Goal: Information Seeking & Learning: Learn about a topic

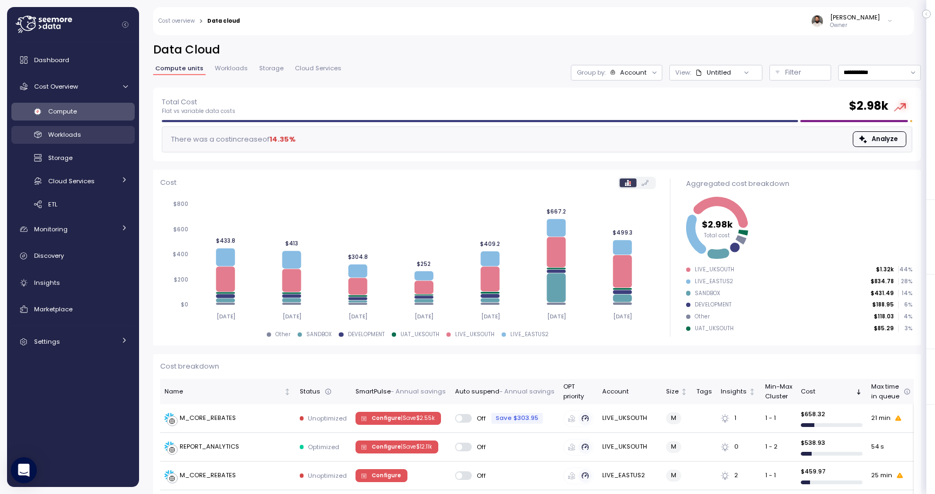
click at [83, 127] on link "Workloads" at bounding box center [72, 135] width 123 height 18
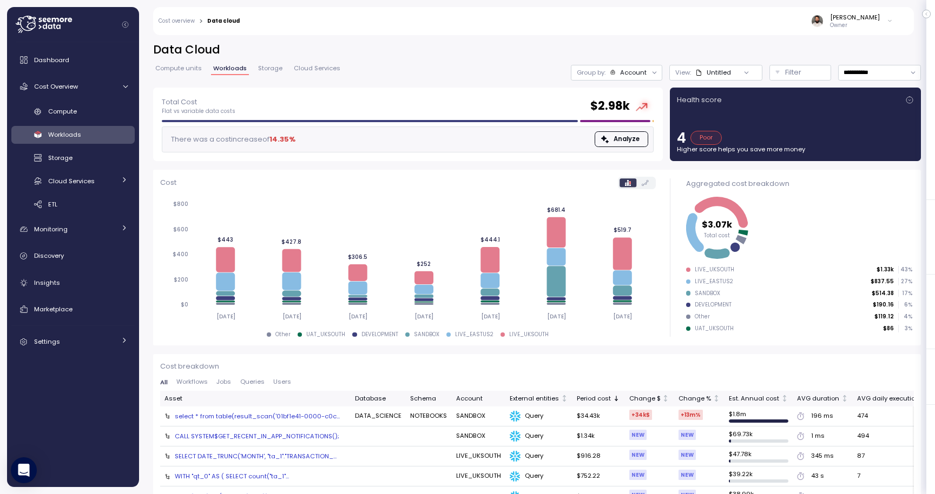
click at [266, 415] on div "select * from table(result_scan('01bf1e41-0000-c0c..." at bounding box center [257, 416] width 165 height 9
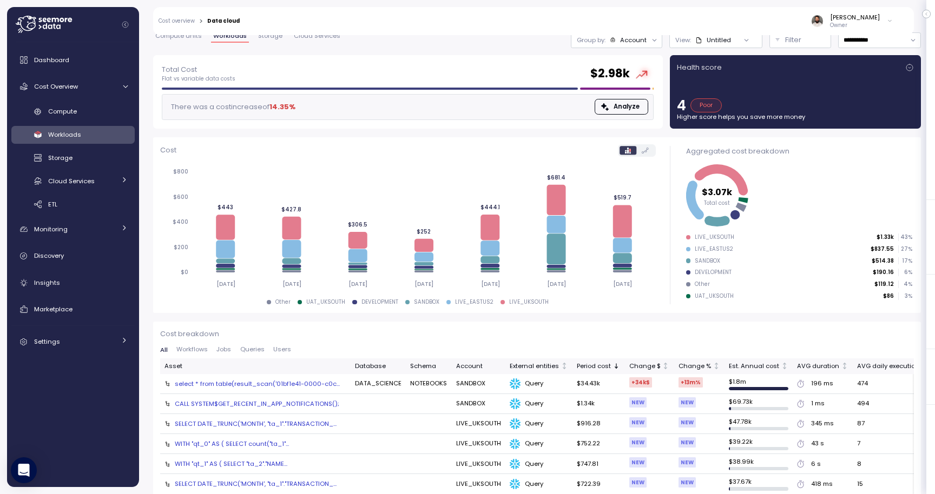
scroll to position [34, 0]
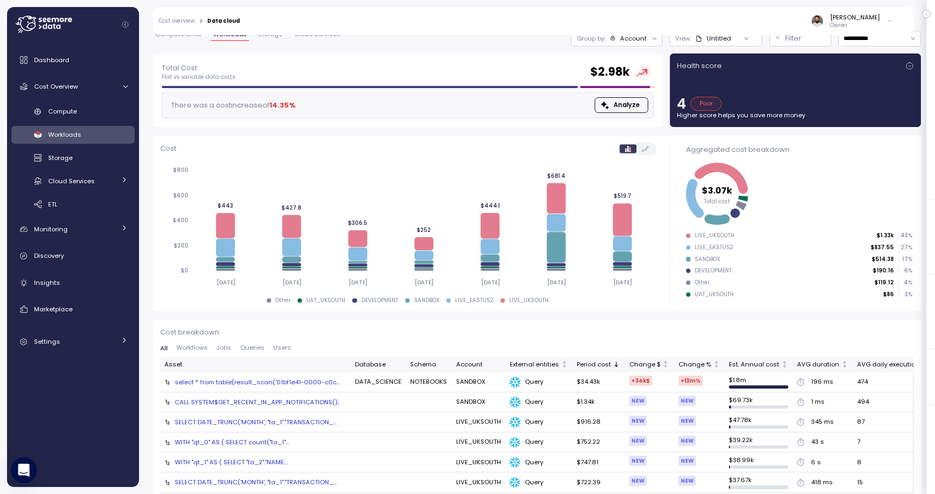
click at [308, 403] on div "CALL SYSTEM$GET_RECENT_IN_APP_NOTIFICATIONS();" at bounding box center [257, 402] width 164 height 9
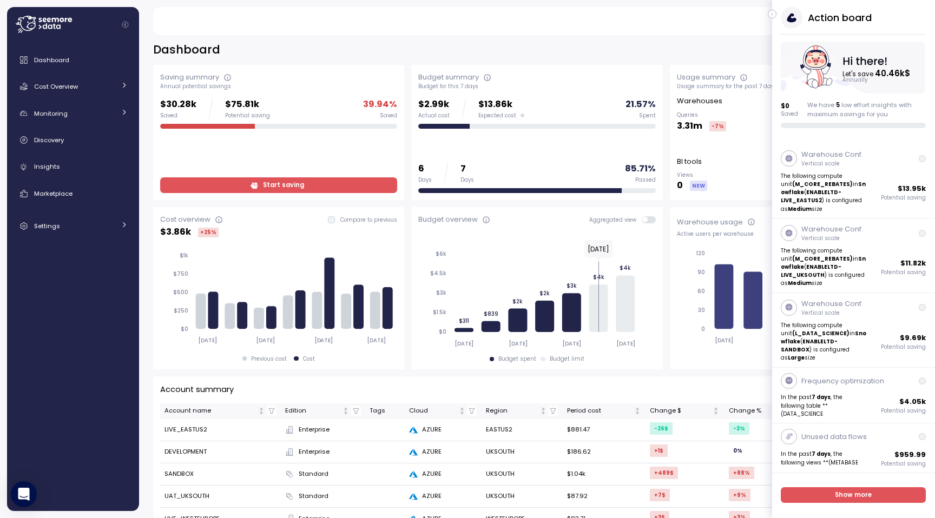
click at [774, 15] on icon "button" at bounding box center [772, 14] width 5 height 13
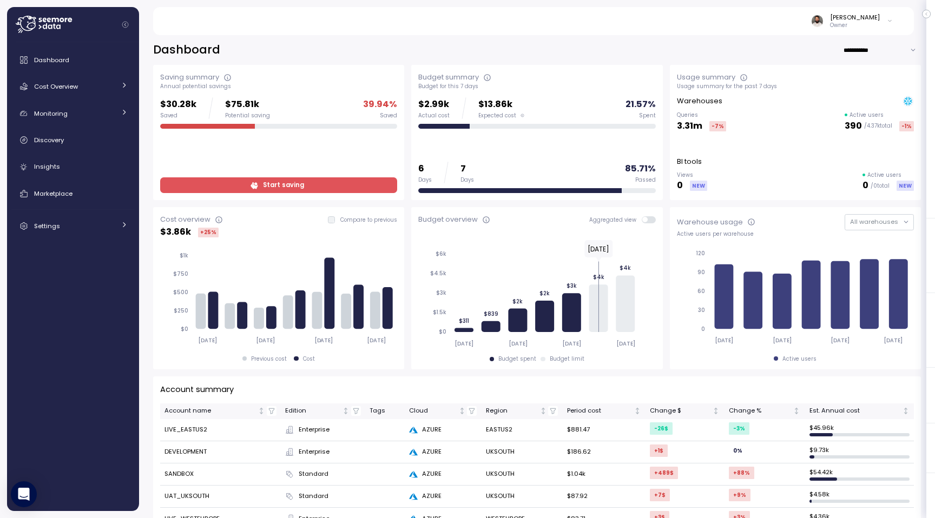
click at [338, 188] on span "Start saving" at bounding box center [277, 185] width 223 height 15
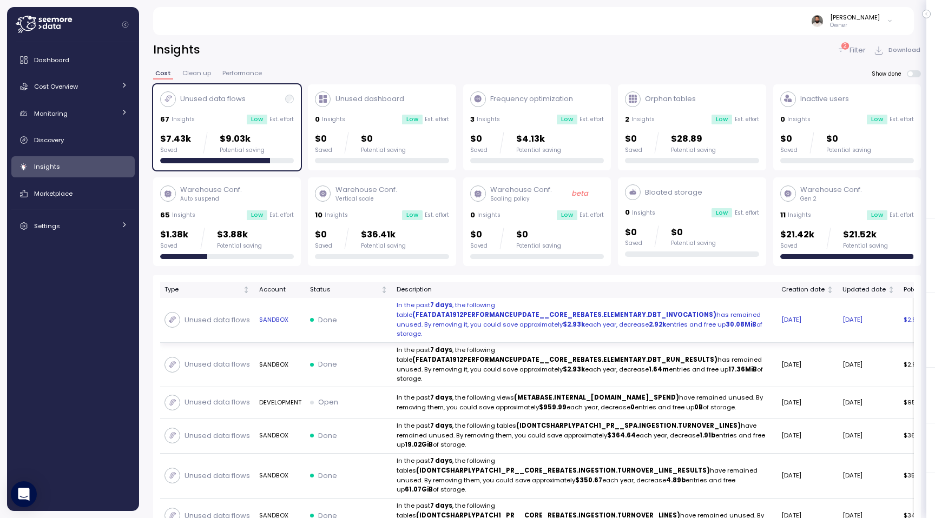
click at [352, 312] on td "Done" at bounding box center [349, 320] width 87 height 45
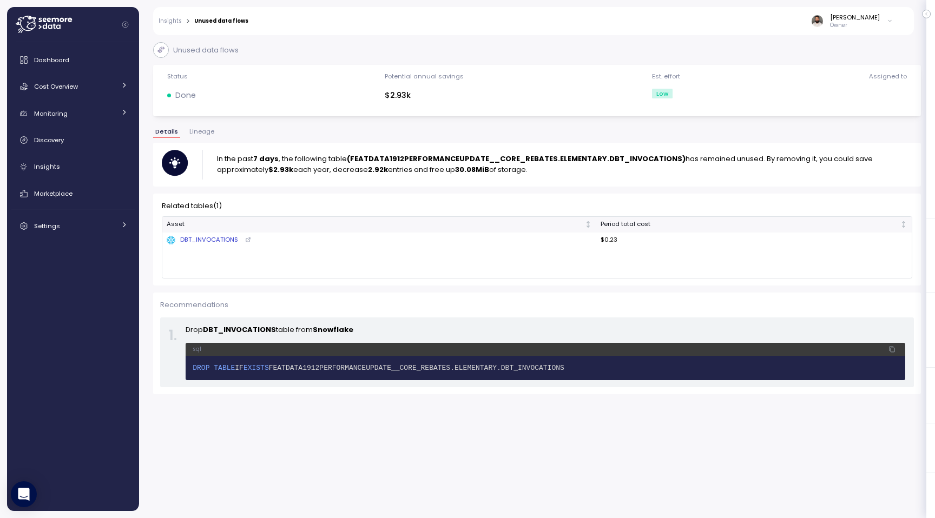
click at [172, 19] on link "Insights" at bounding box center [169, 20] width 23 height 5
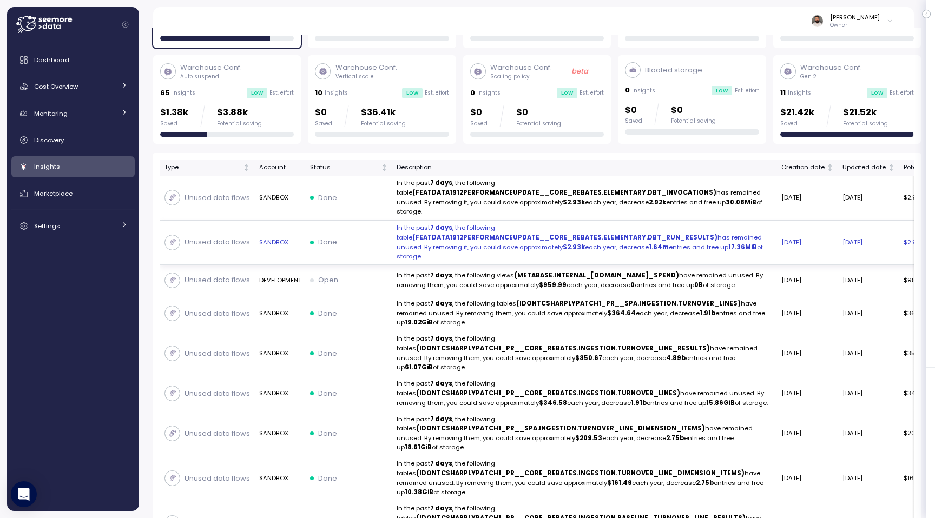
scroll to position [120, 0]
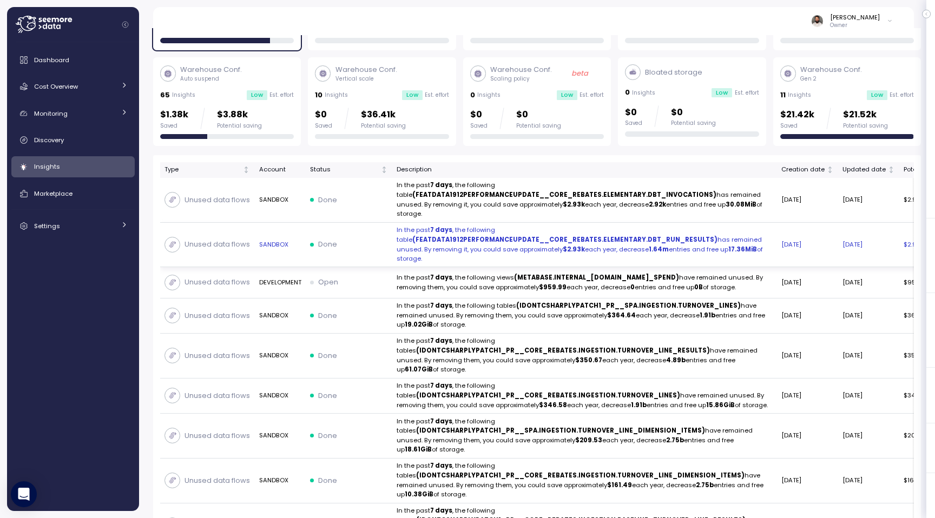
click at [362, 248] on div "Done" at bounding box center [349, 244] width 78 height 11
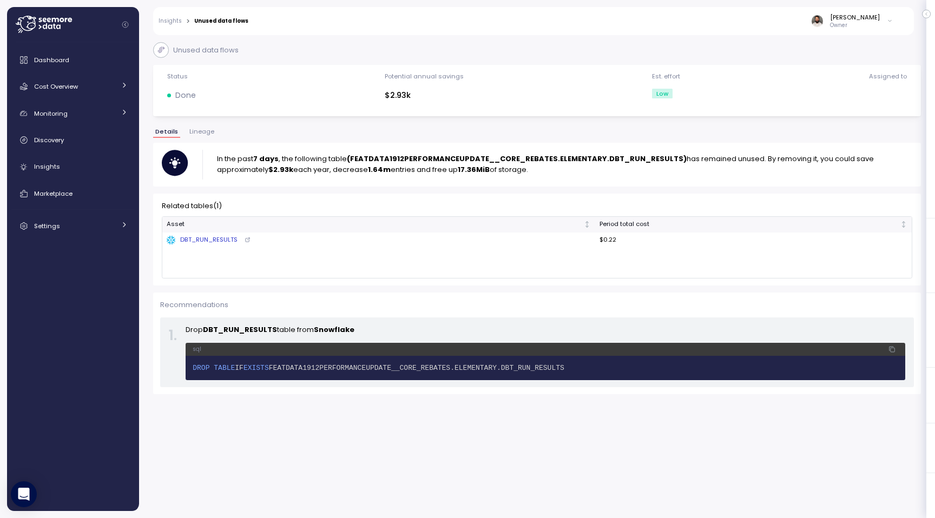
click at [173, 20] on link "Insights" at bounding box center [169, 20] width 23 height 5
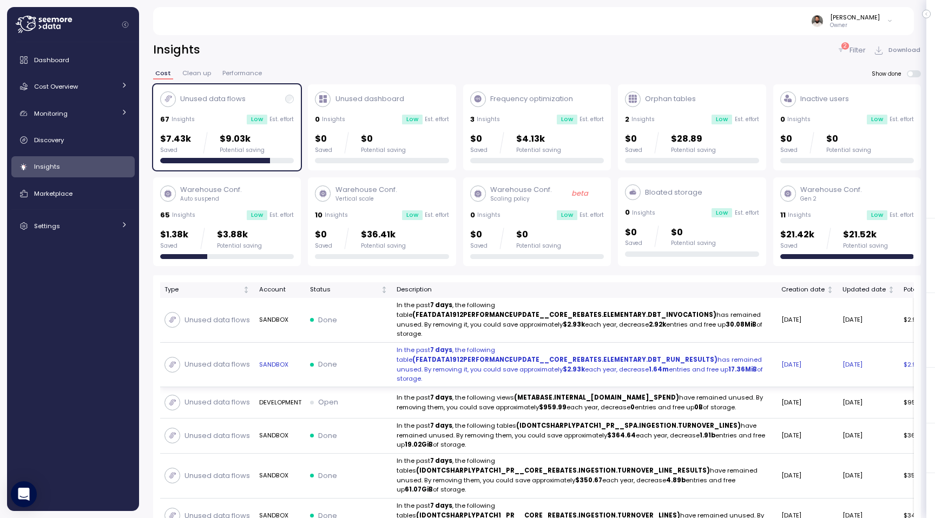
scroll to position [2, 0]
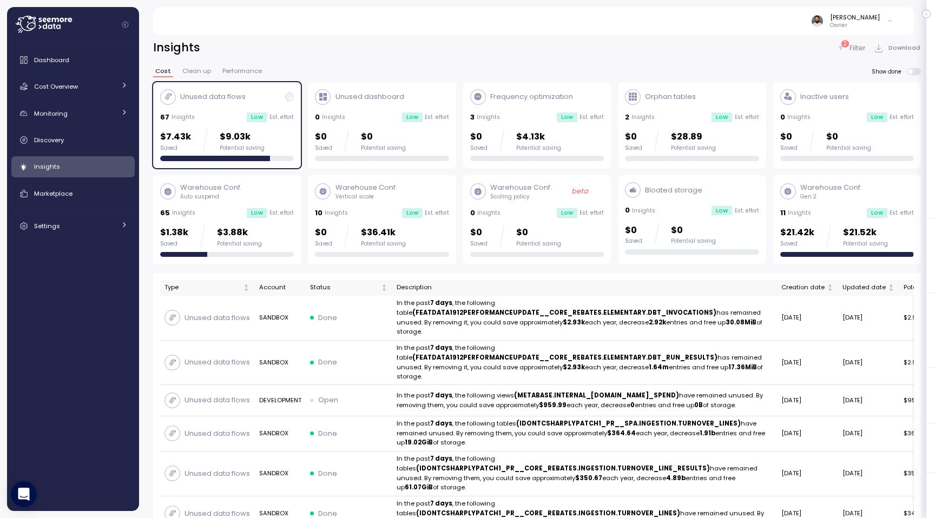
click at [876, 237] on p "$21.52k" at bounding box center [865, 233] width 45 height 15
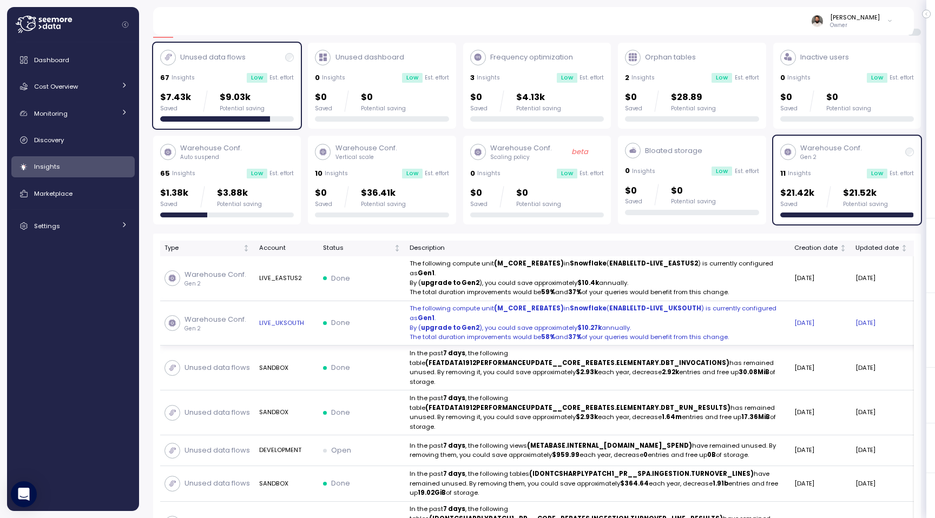
scroll to position [40, 0]
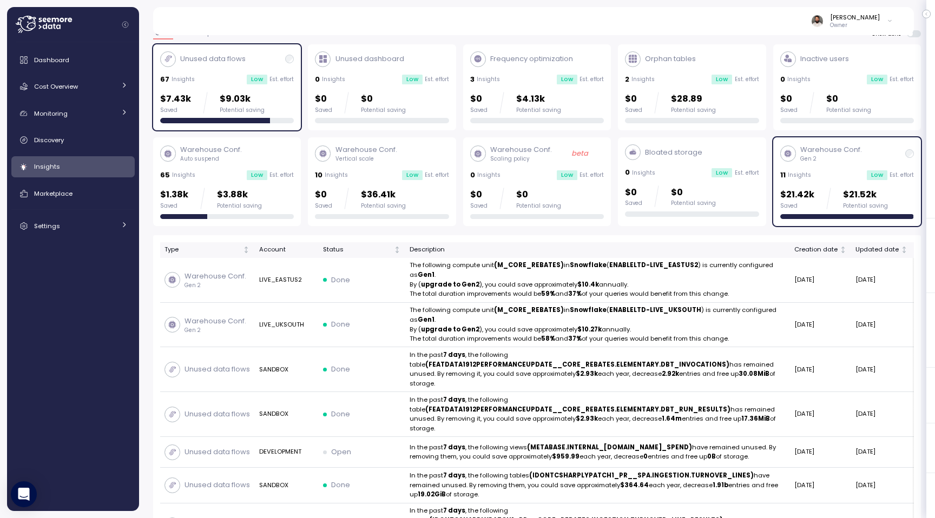
click at [238, 82] on div "67 Insights Low Est. effort" at bounding box center [227, 79] width 134 height 11
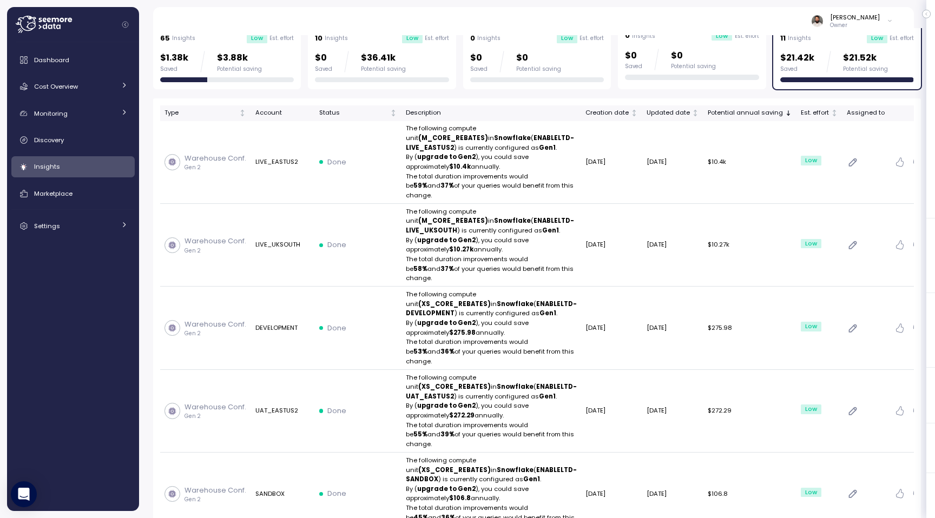
scroll to position [11, 0]
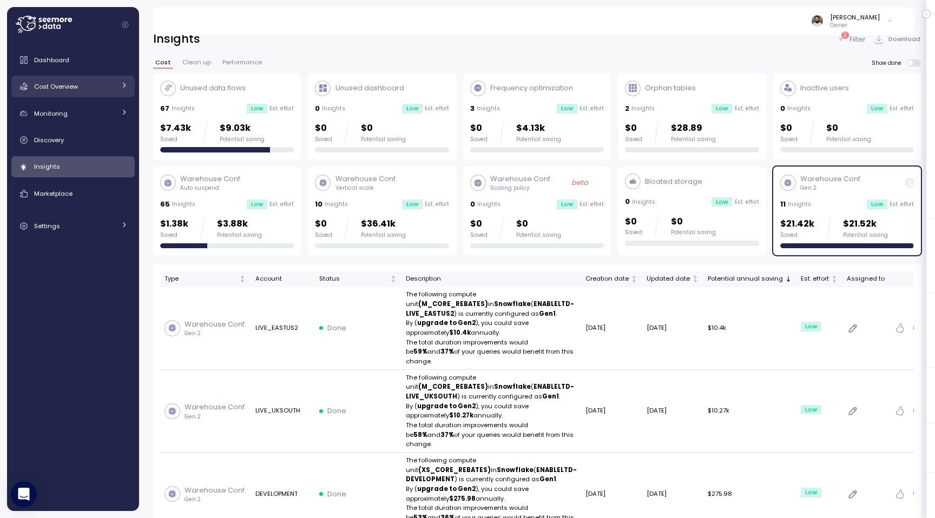
click at [97, 89] on div "Cost Overview" at bounding box center [74, 86] width 81 height 11
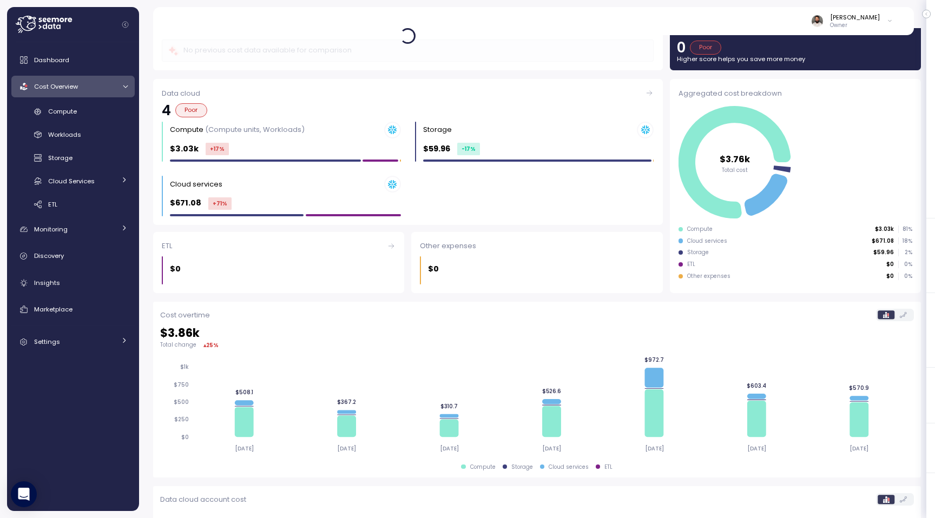
scroll to position [217, 0]
